Goal: Use online tool/utility

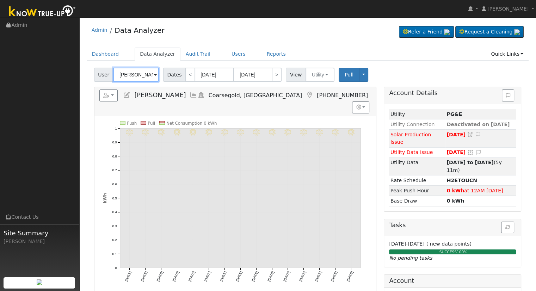
click at [150, 76] on input "[PERSON_NAME]" at bounding box center [136, 75] width 46 height 14
click at [150, 76] on img at bounding box center [150, 74] width 18 height 13
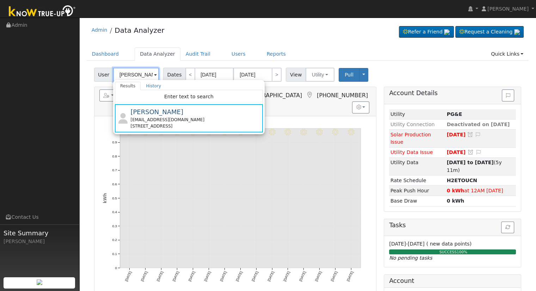
click at [125, 79] on input "[PERSON_NAME]" at bounding box center [136, 75] width 46 height 14
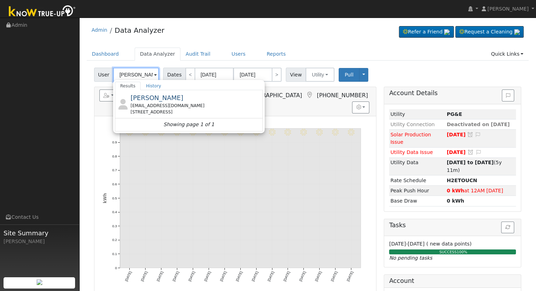
paste input "[PERSON_NAME] & [PERSON_NAME]"
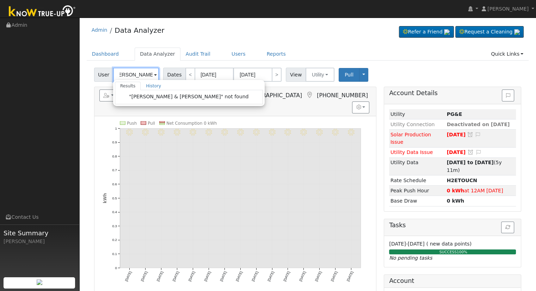
scroll to position [0, 9]
drag, startPoint x: 120, startPoint y: 72, endPoint x: 156, endPoint y: 73, distance: 36.7
click at [156, 73] on input "[PERSON_NAME] & [PERSON_NAME]" at bounding box center [136, 75] width 46 height 14
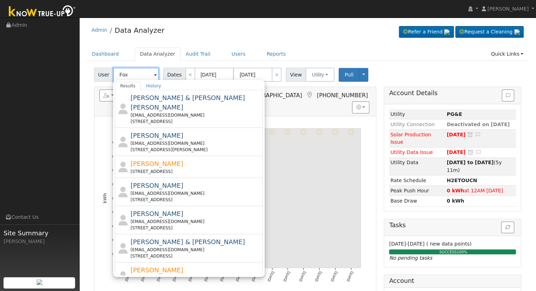
click at [117, 71] on input "Fox" at bounding box center [136, 75] width 46 height 14
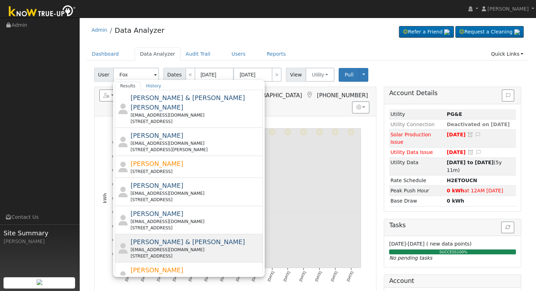
click at [142, 238] on span "[PERSON_NAME] & [PERSON_NAME]" at bounding box center [187, 241] width 115 height 7
type input "[PERSON_NAME] & [PERSON_NAME]"
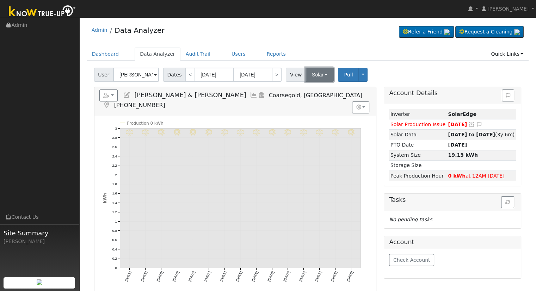
click at [314, 74] on button "Solar" at bounding box center [319, 75] width 28 height 14
click at [307, 92] on link "Utility" at bounding box center [328, 90] width 49 height 10
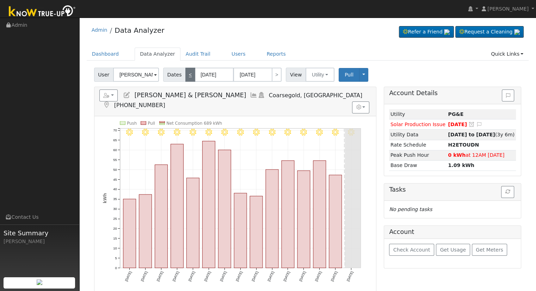
click at [190, 76] on link "<" at bounding box center [190, 75] width 10 height 14
type input "[DATE]"
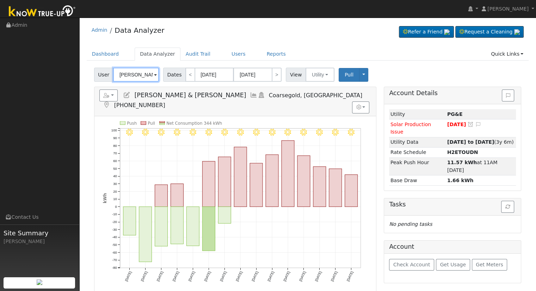
click at [128, 75] on input "[PERSON_NAME] & [PERSON_NAME]" at bounding box center [136, 75] width 46 height 14
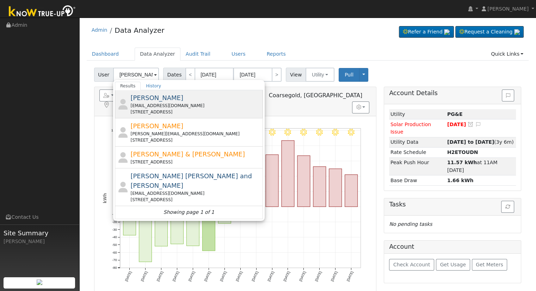
click at [168, 106] on div "[EMAIL_ADDRESS][DOMAIN_NAME]" at bounding box center [195, 106] width 131 height 6
type input "[PERSON_NAME]"
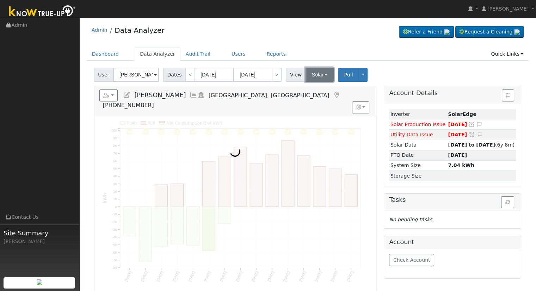
click at [313, 71] on button "Solar" at bounding box center [319, 75] width 28 height 14
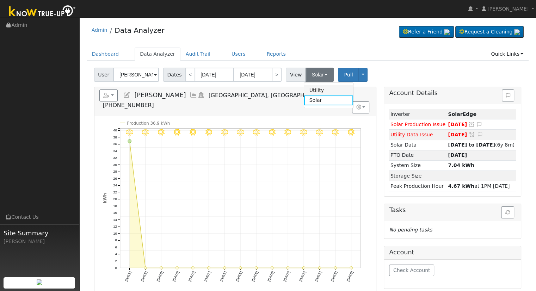
click at [310, 86] on link "Utility" at bounding box center [328, 90] width 49 height 10
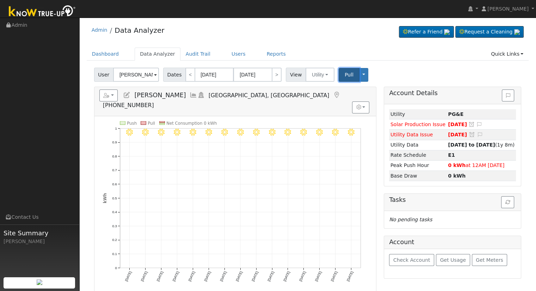
click at [345, 74] on span "Pull" at bounding box center [349, 75] width 9 height 6
